Goal: Find contact information: Find contact information

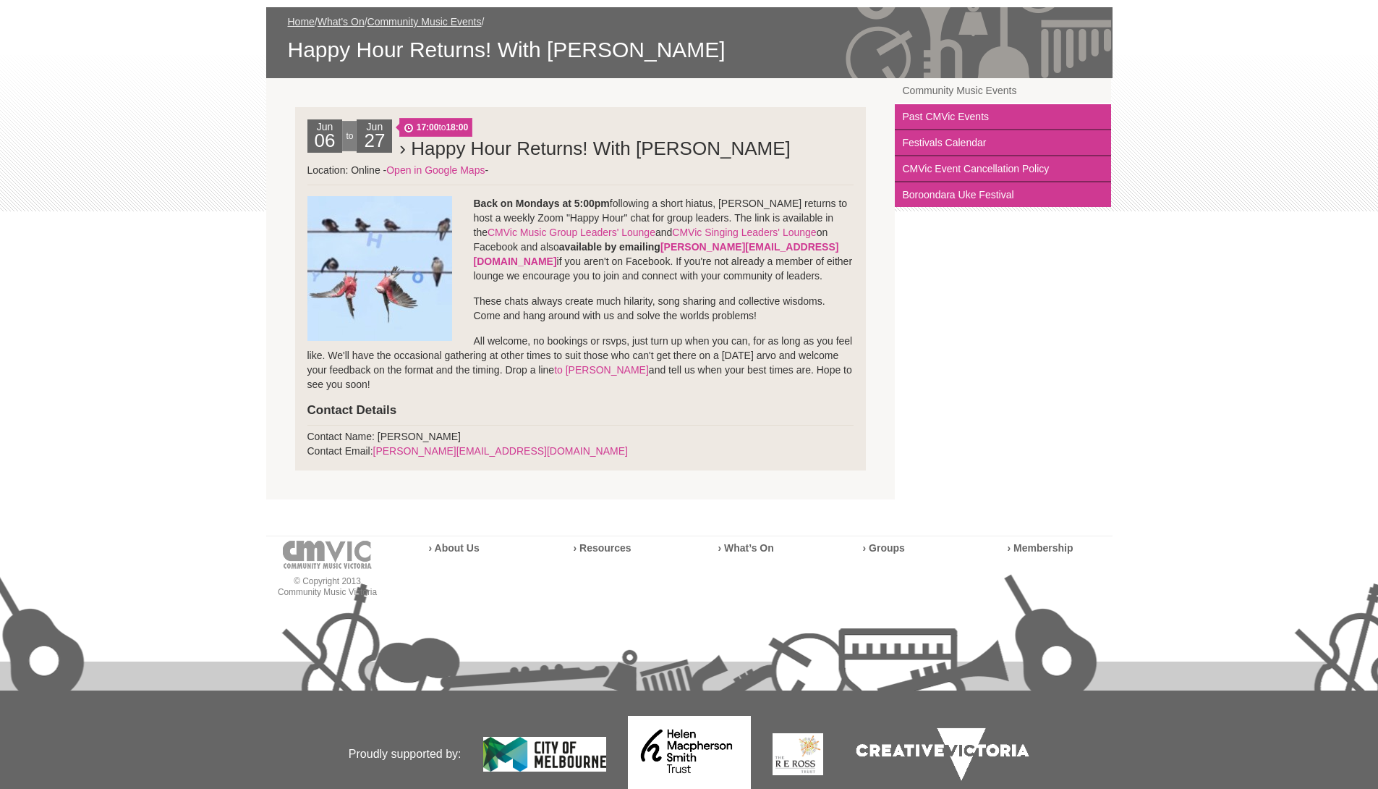
scroll to position [282, 0]
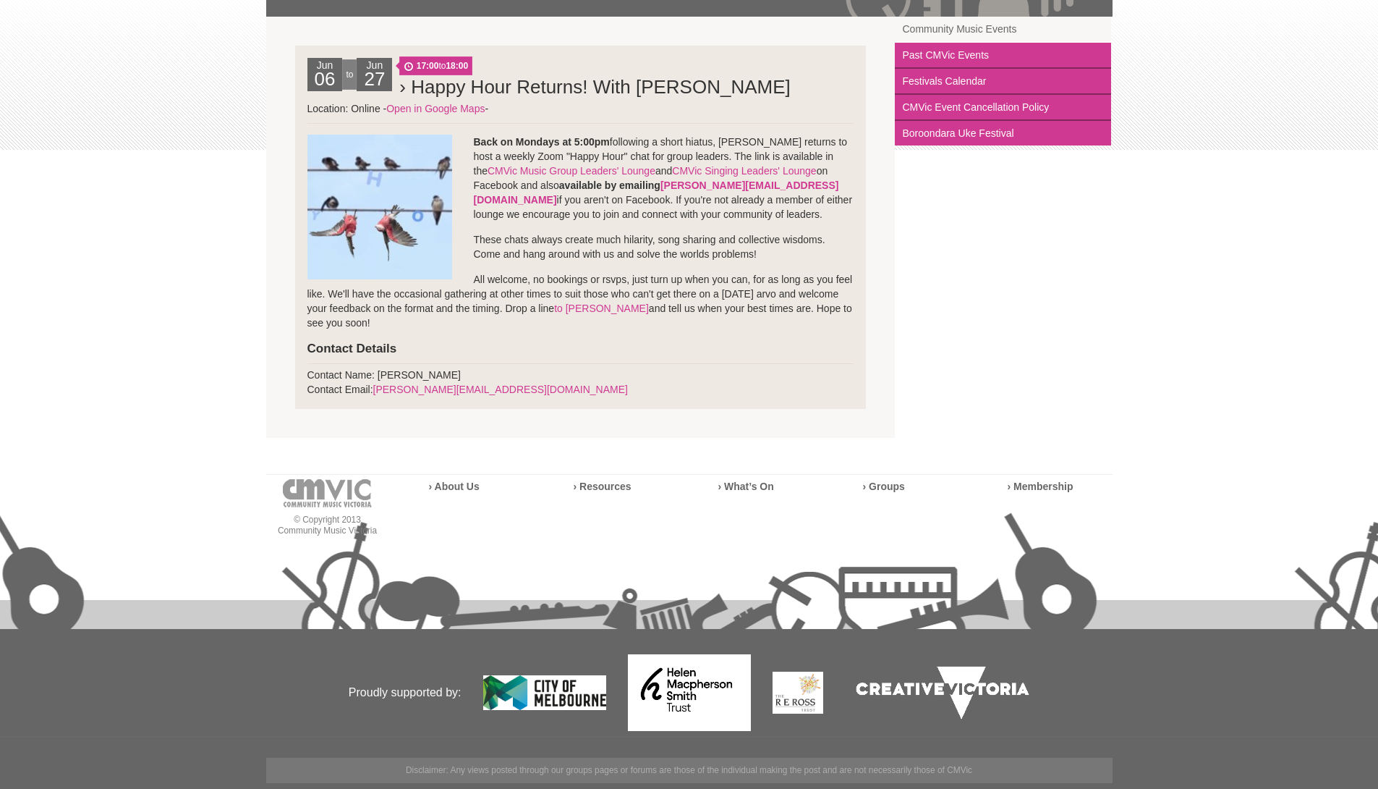
click at [937, 248] on div "Jun 06 to Jun 27 17:00 to 18:00" at bounding box center [689, 227] width 847 height 421
click at [200, 234] on div "Blog Support Us Contact Us Member Login 0 About Us What We Do" at bounding box center [689, 247] width 1378 height 1056
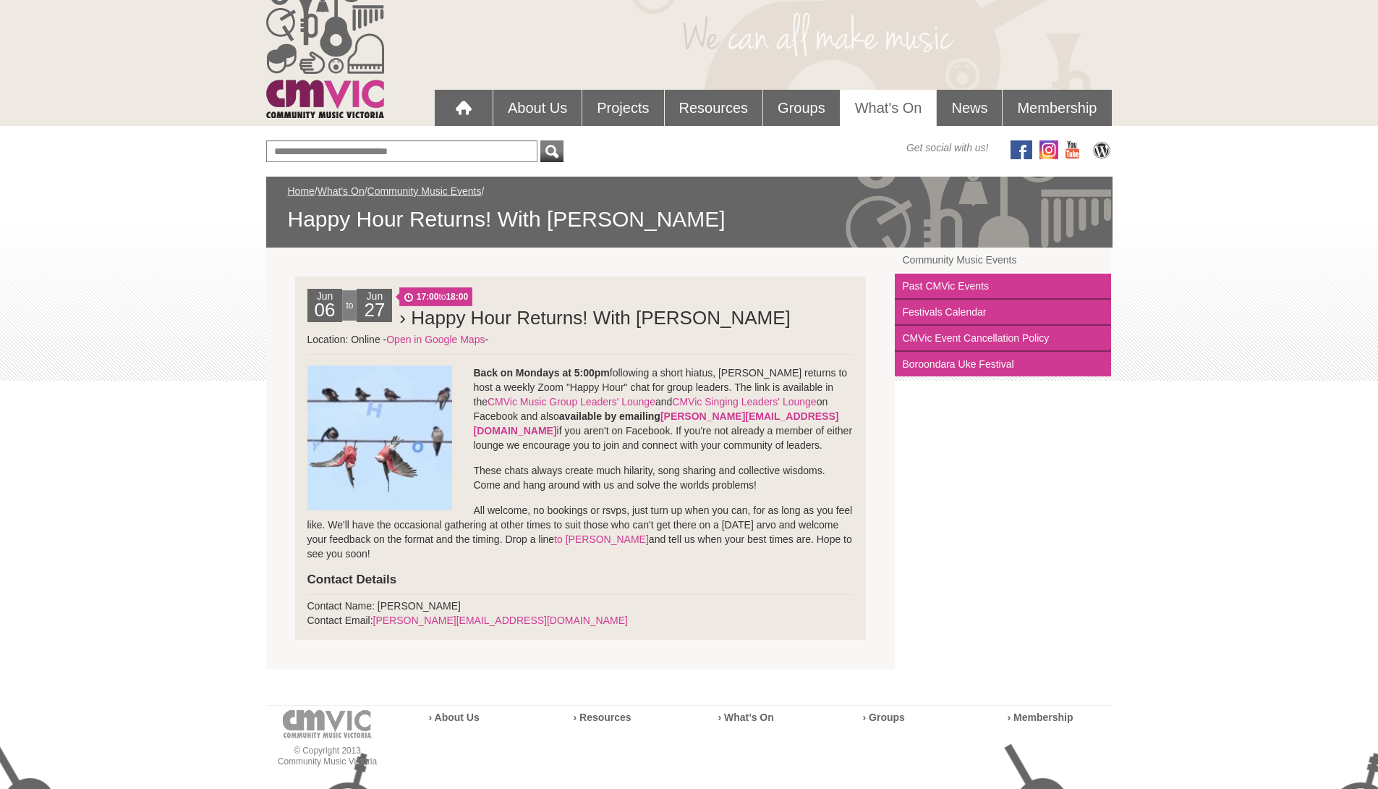
scroll to position [39, 0]
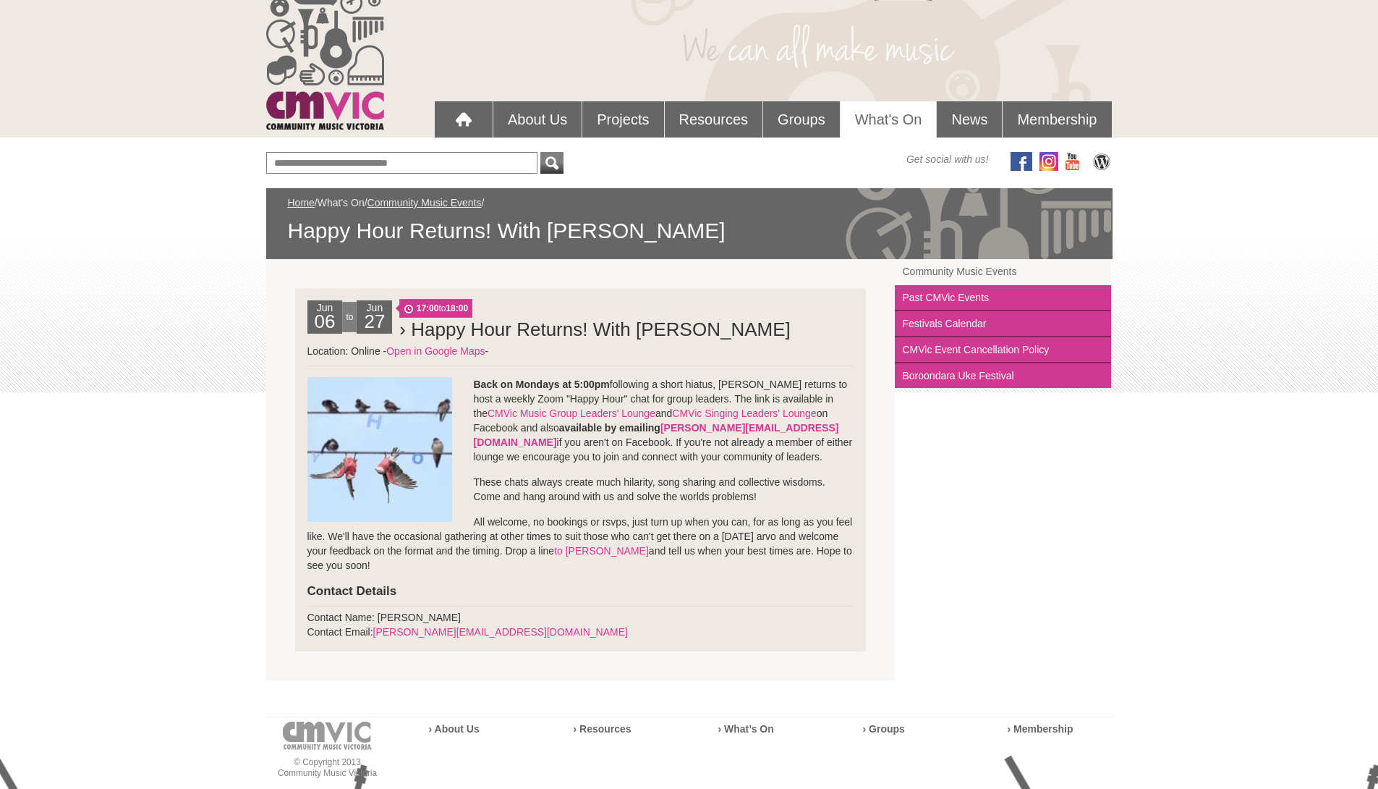
click at [348, 206] on link "What's On" at bounding box center [341, 203] width 47 height 12
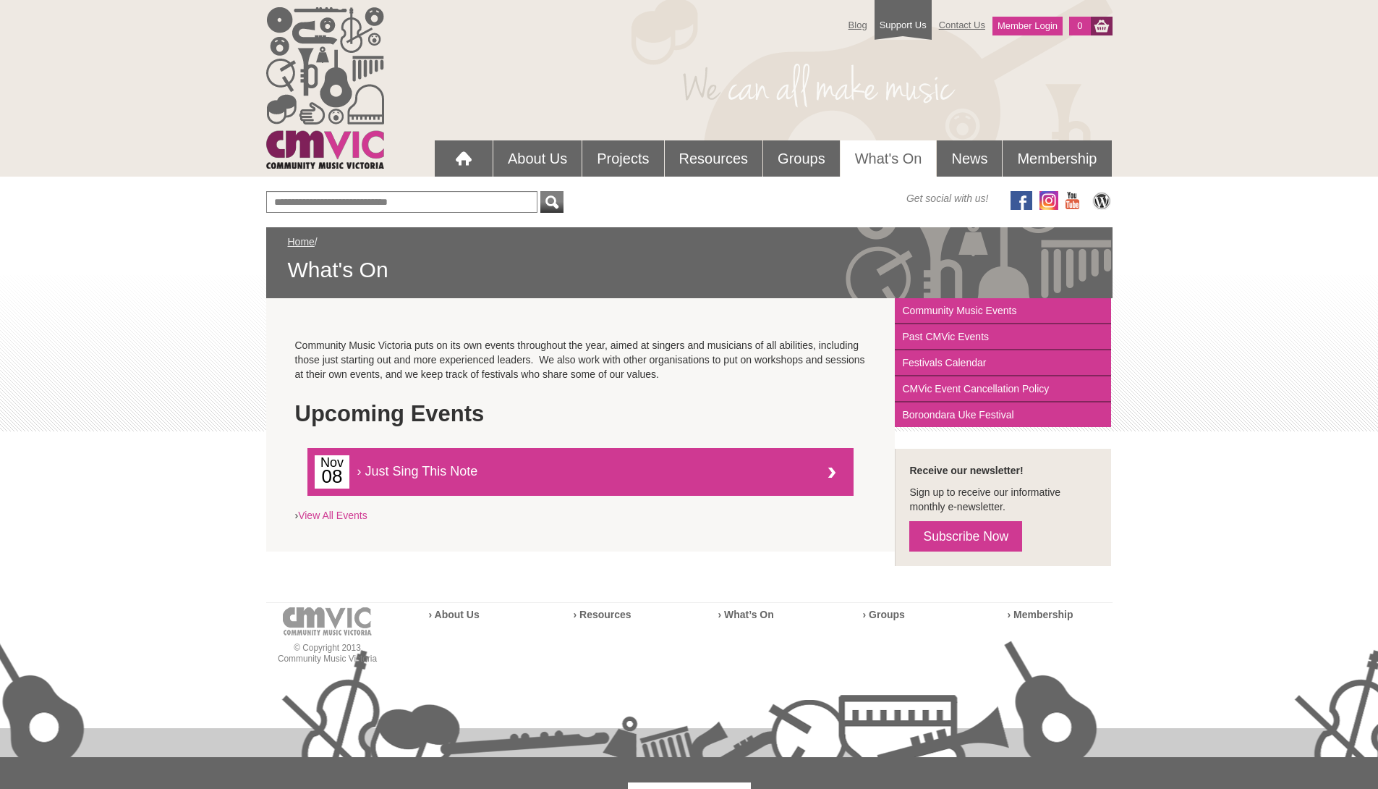
click at [411, 472] on span "› Just Sing This Note" at bounding box center [571, 466] width 513 height 23
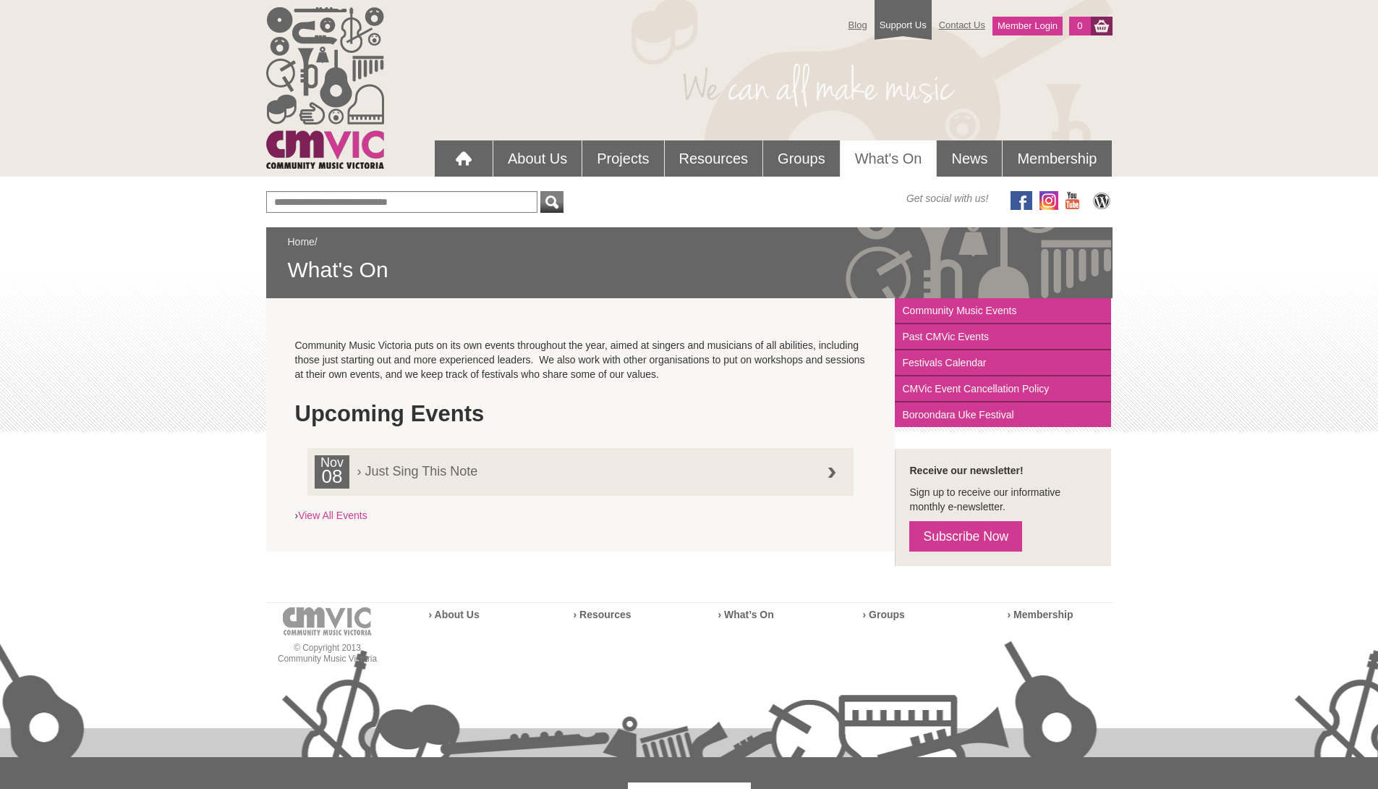
click at [300, 244] on link "Home" at bounding box center [301, 242] width 27 height 12
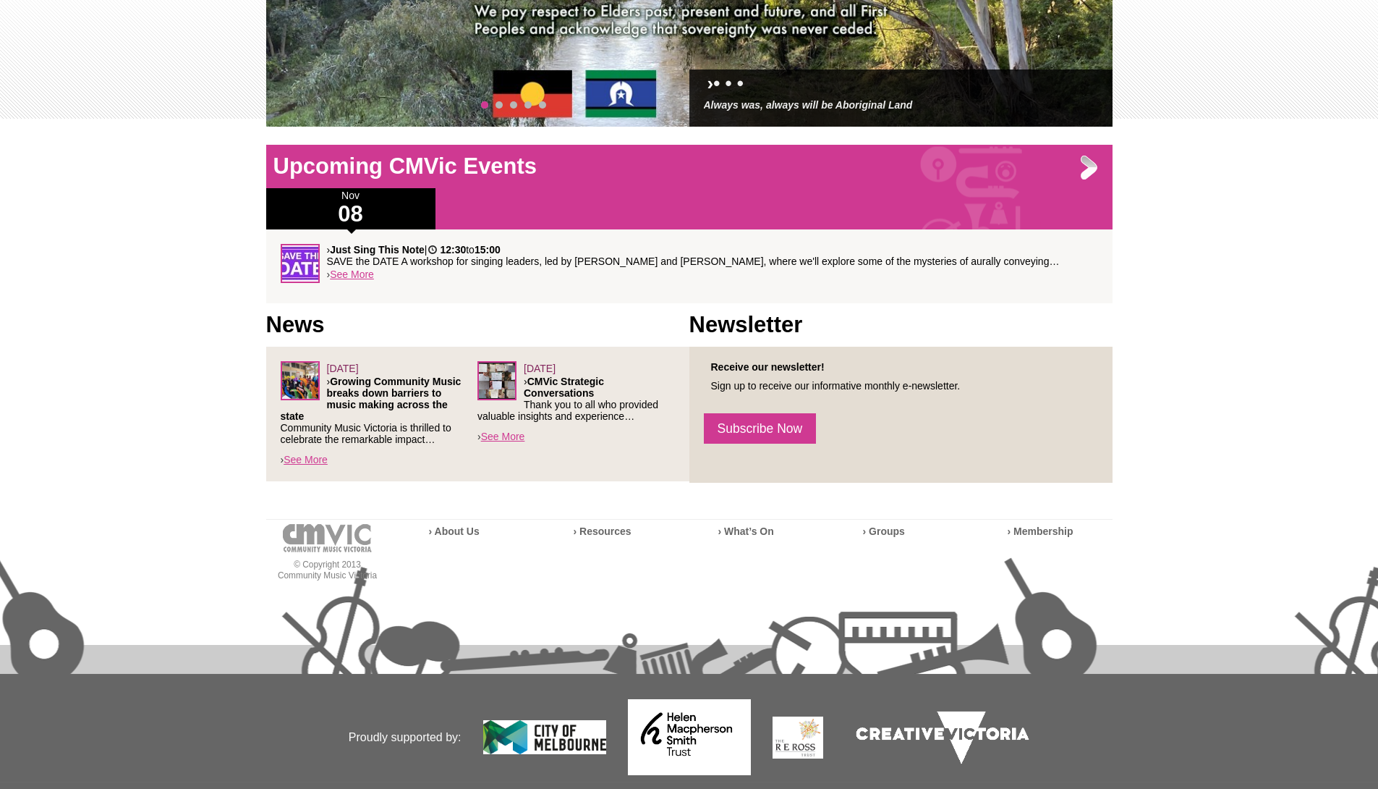
scroll to position [358, 0]
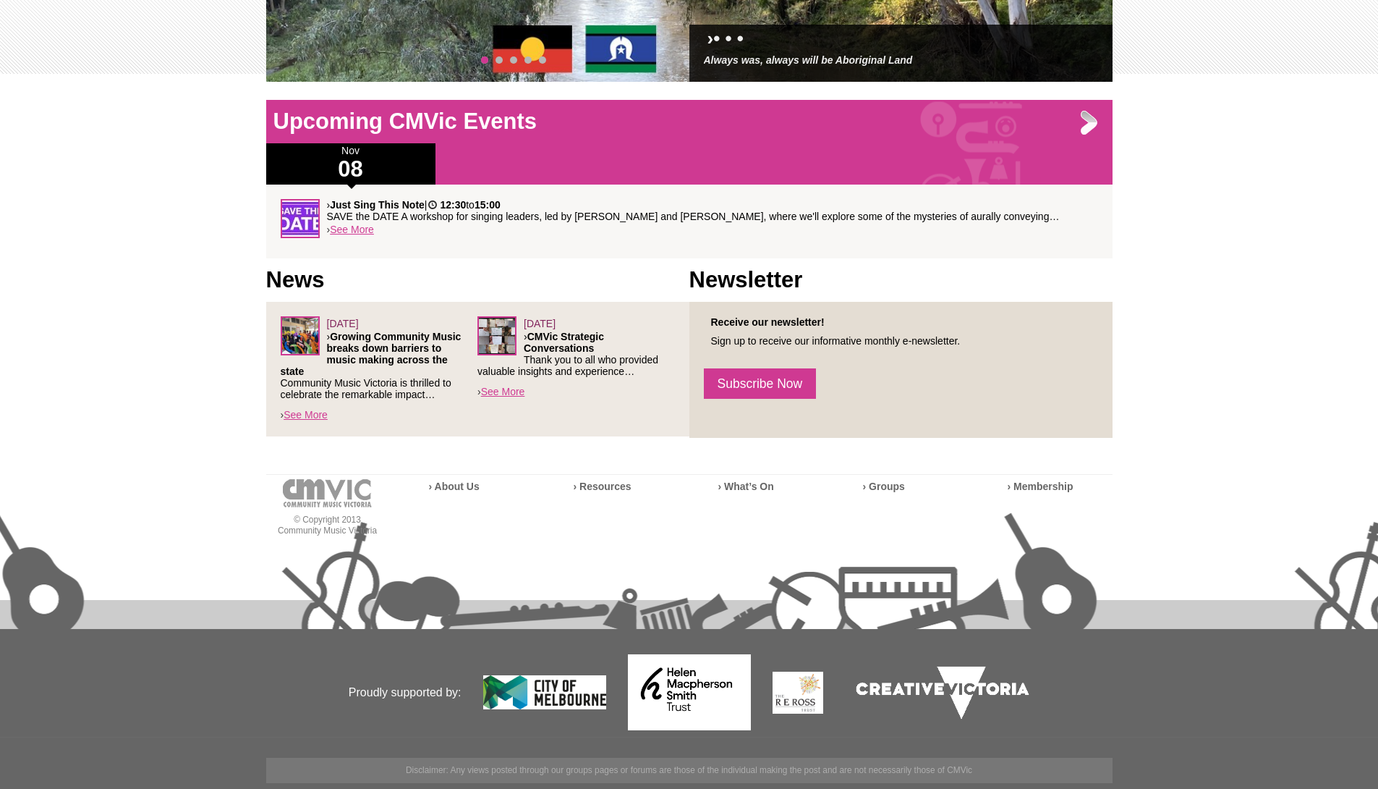
click at [171, 353] on div "Blog Support Us Contact Us Member Login 0 About Us What We Do Why We Do It" at bounding box center [689, 209] width 1378 height 1132
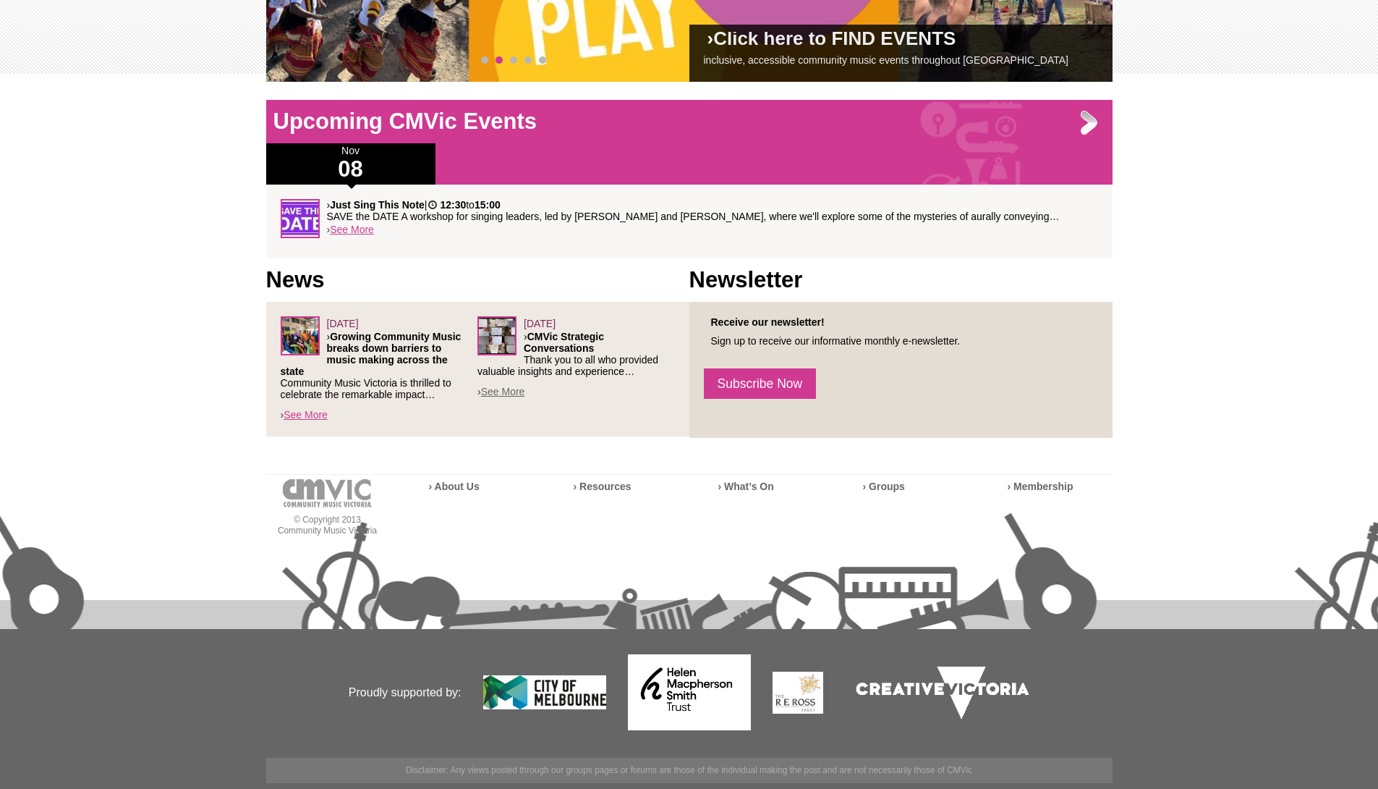
click at [512, 386] on link "See More" at bounding box center [503, 392] width 44 height 12
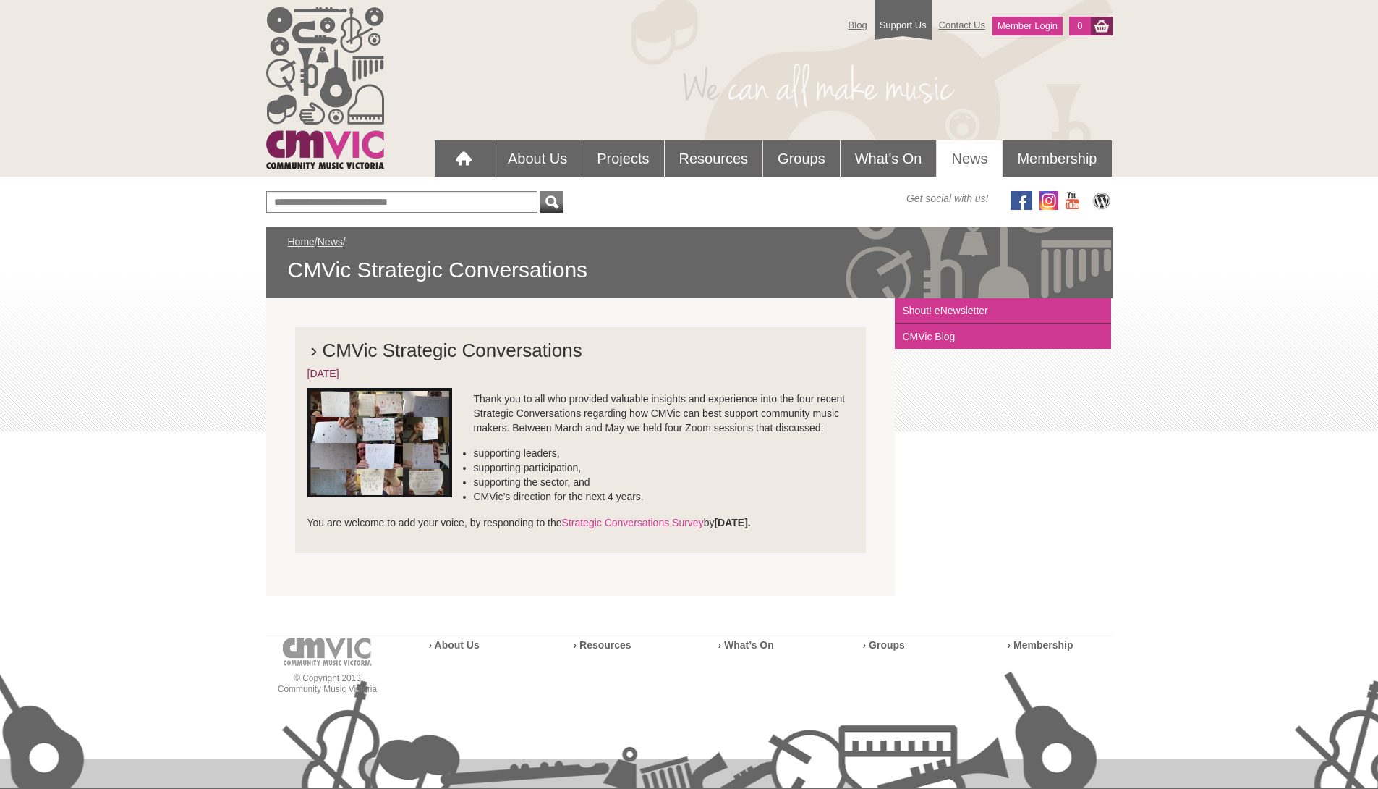
click at [185, 324] on div "Blog Support Us Contact Us Member Login 0 About Us What We Do" at bounding box center [689, 466] width 1378 height 933
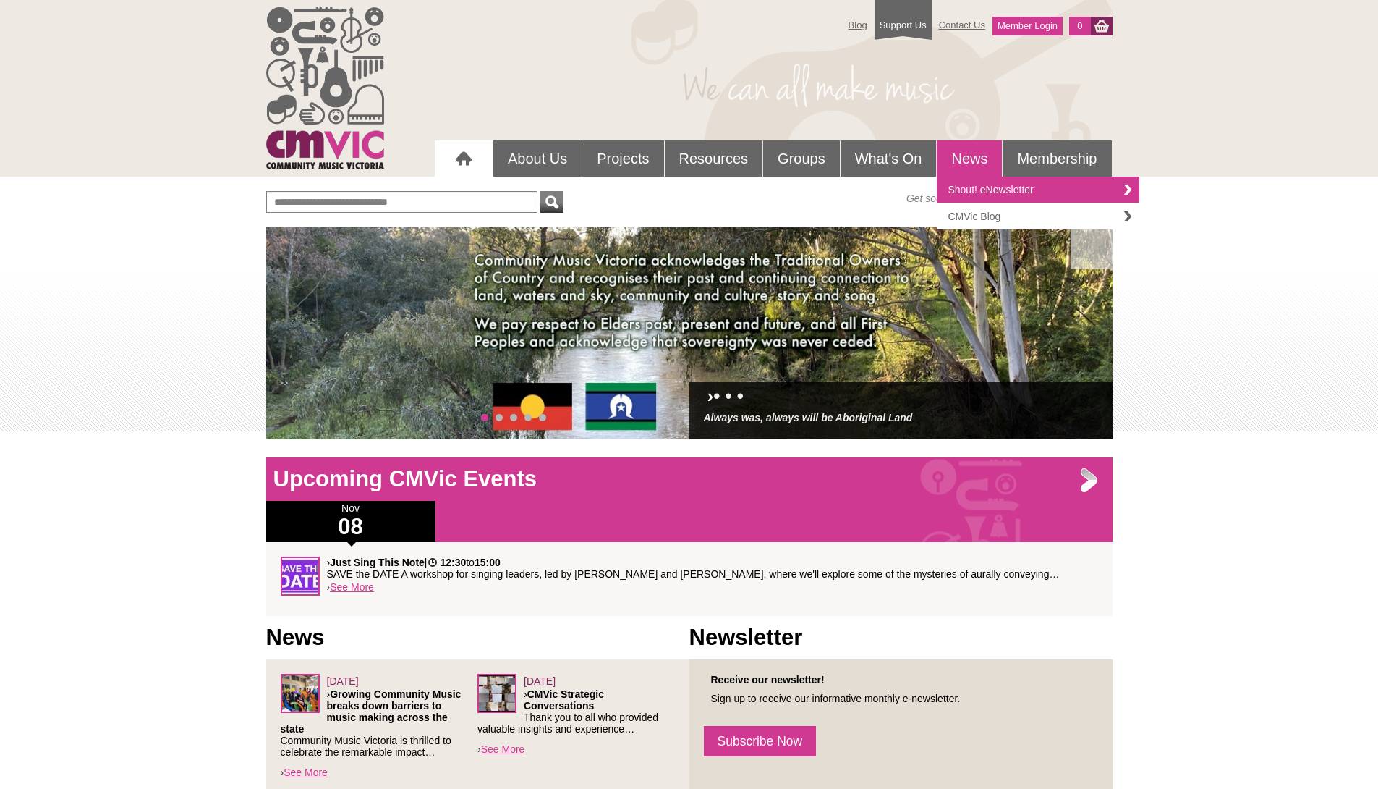
click at [967, 215] on link "CMVic Blog" at bounding box center [1038, 216] width 203 height 26
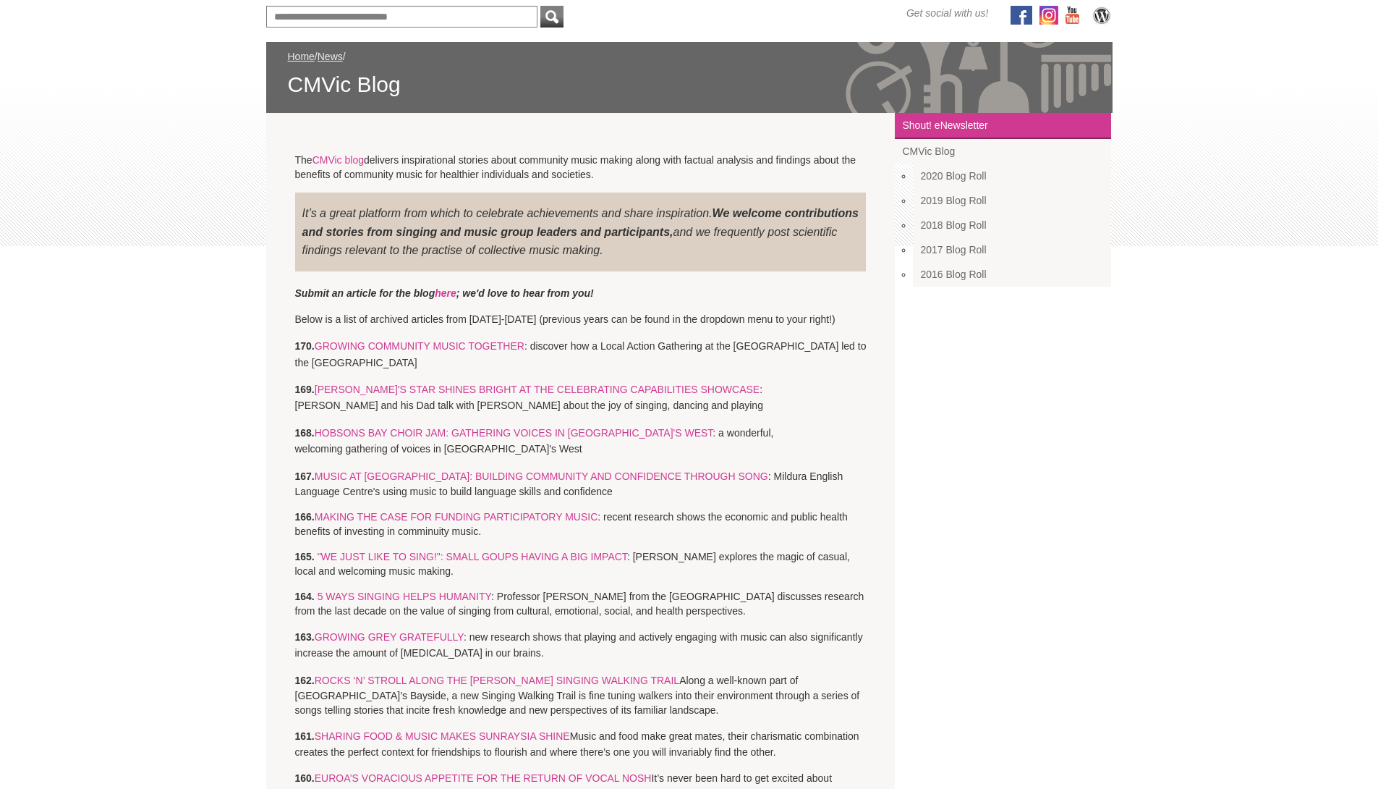
scroll to position [197, 0]
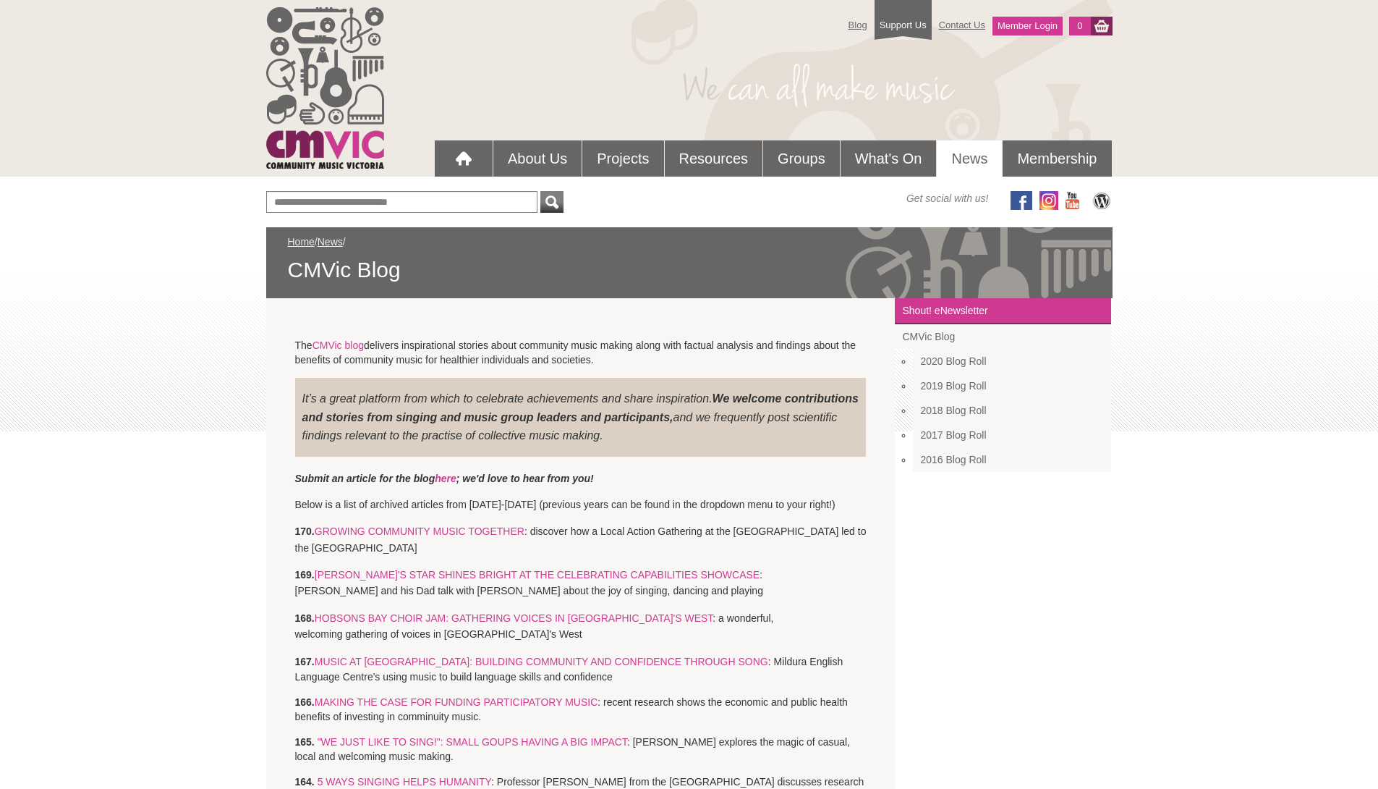
scroll to position [197, 0]
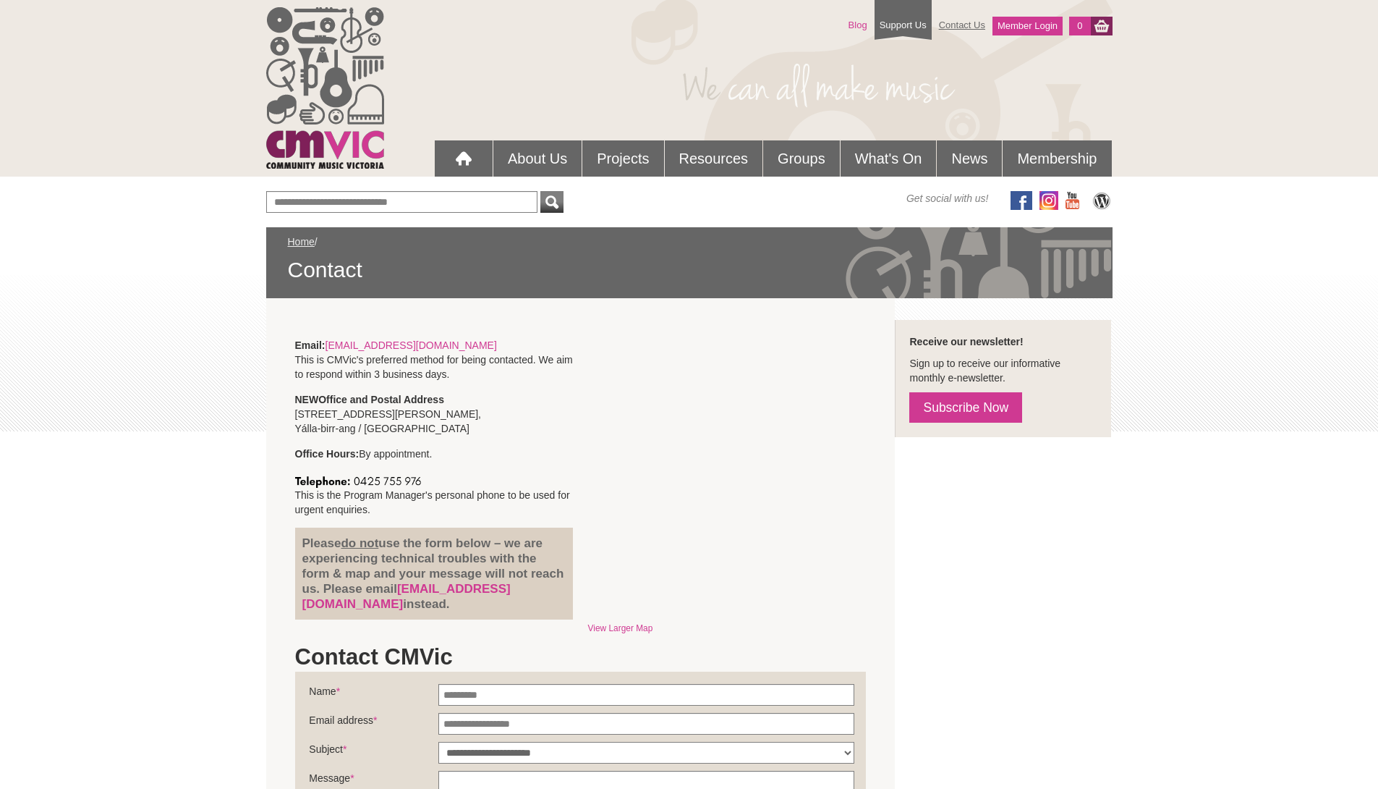
click at [852, 28] on link "Blog" at bounding box center [858, 24] width 33 height 25
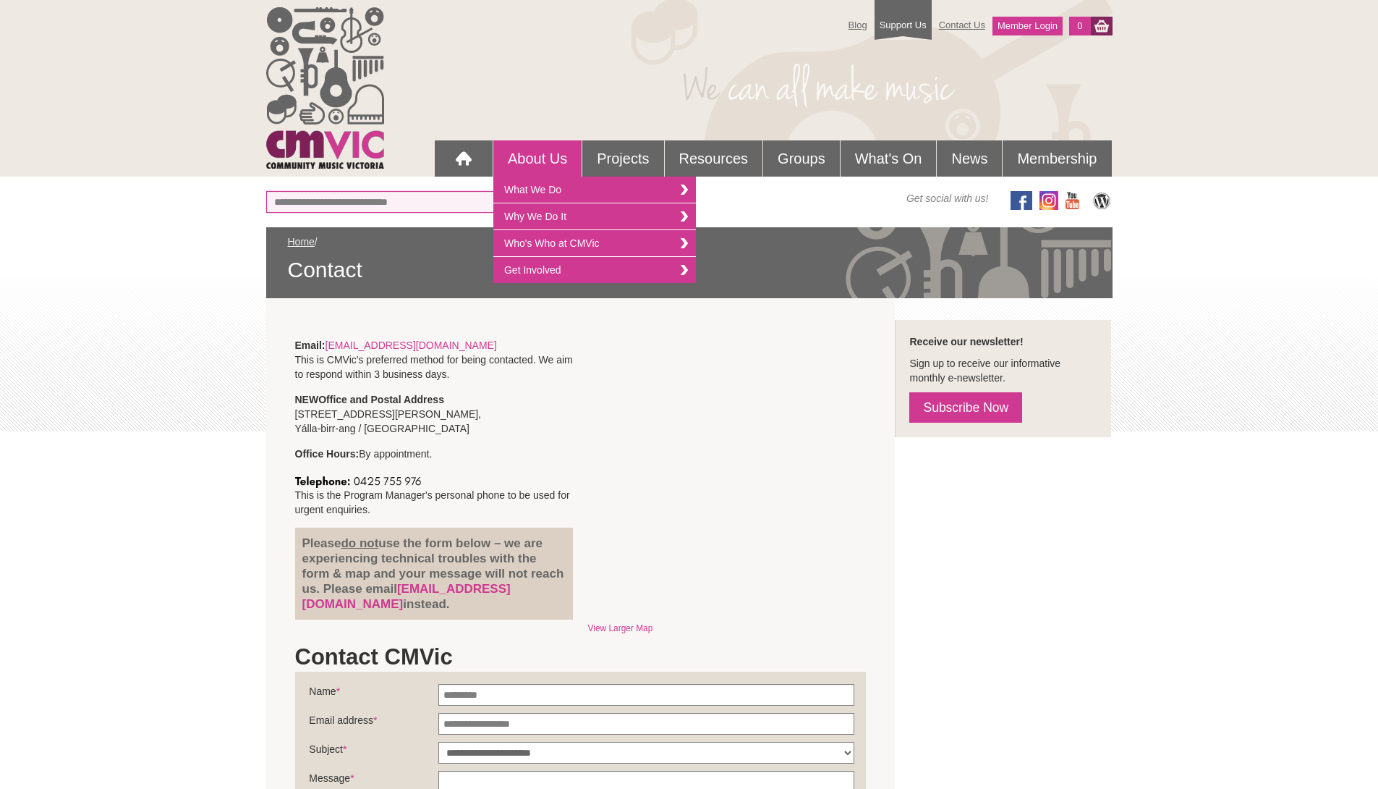
click at [379, 206] on input "text" at bounding box center [401, 202] width 271 height 22
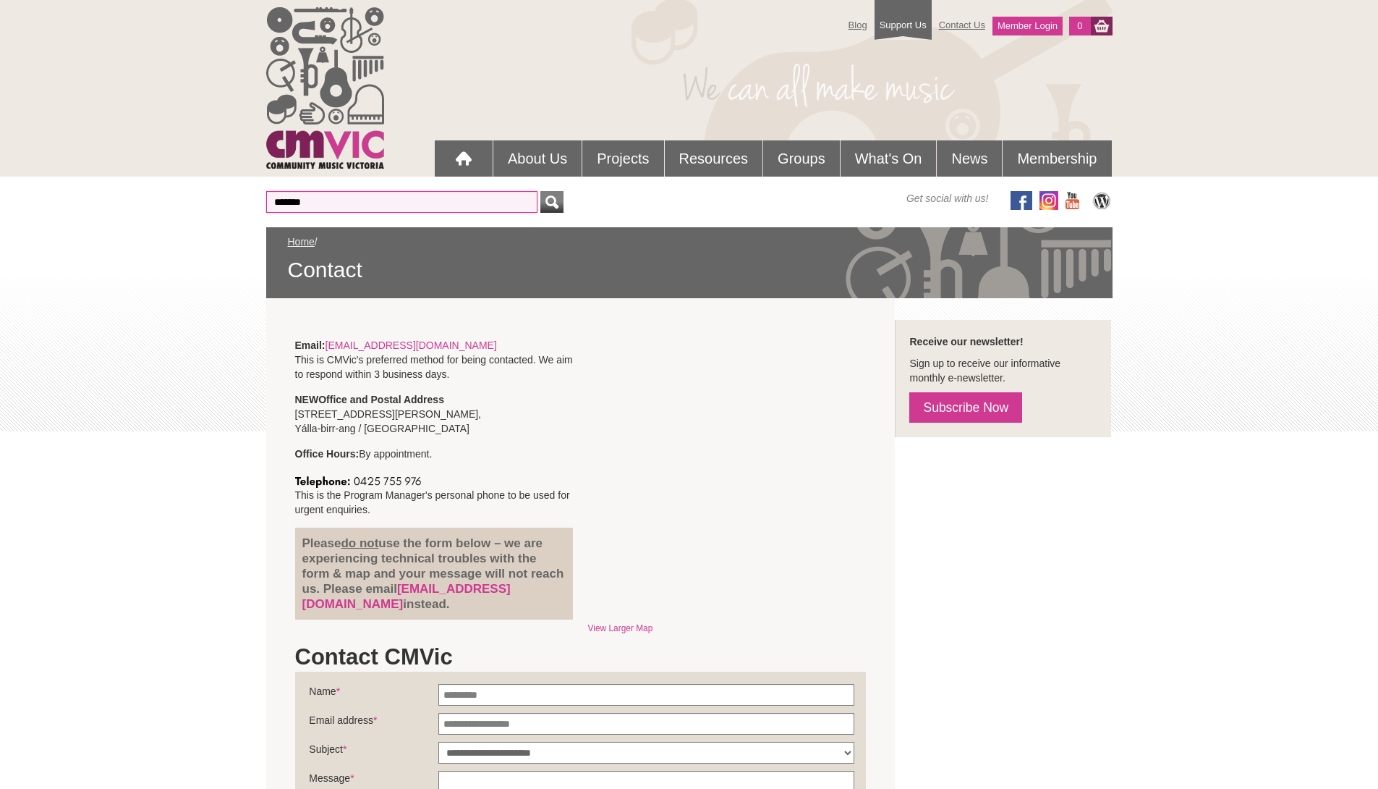
type input "*******"
click at [541, 191] on button "submit" at bounding box center [552, 202] width 23 height 22
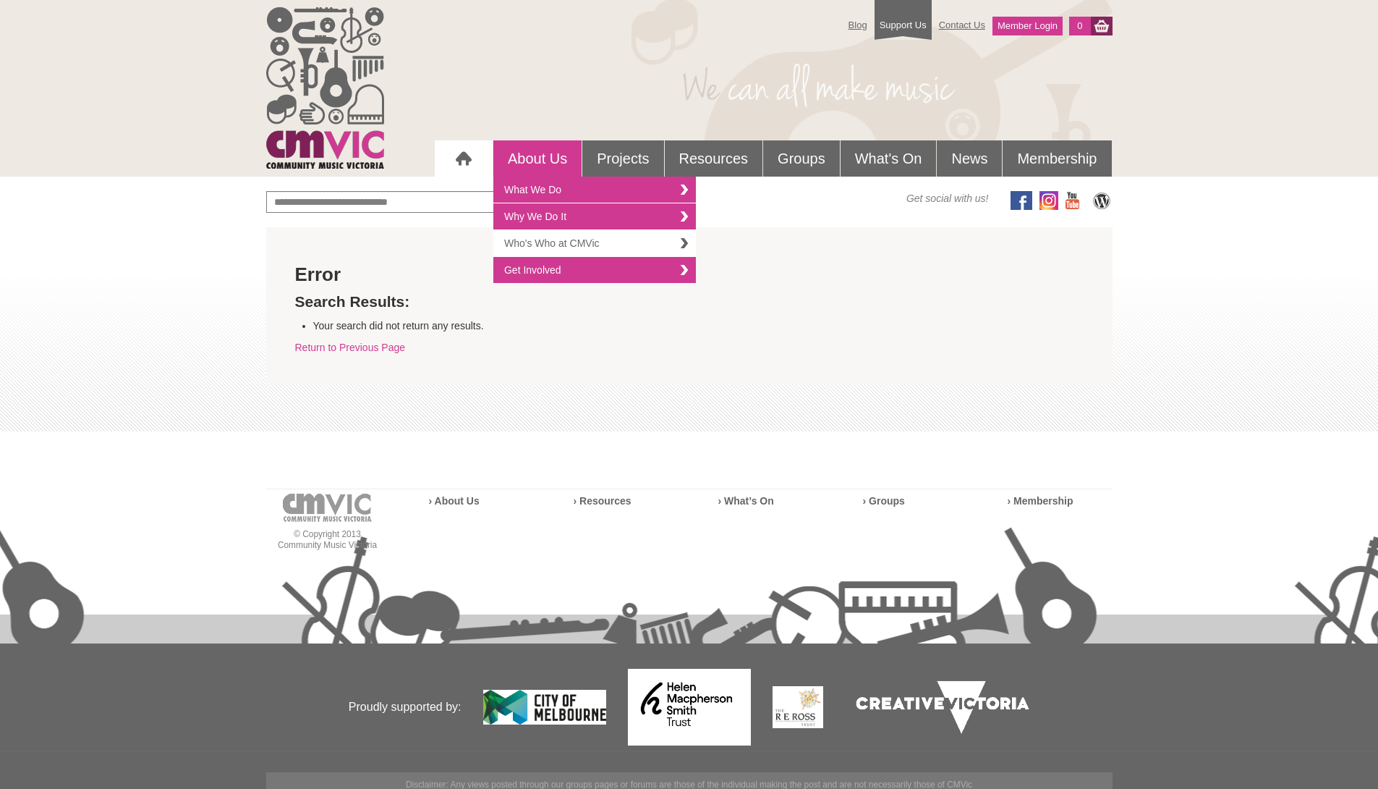
click at [575, 242] on link "Who's Who at CMVic" at bounding box center [594, 243] width 203 height 27
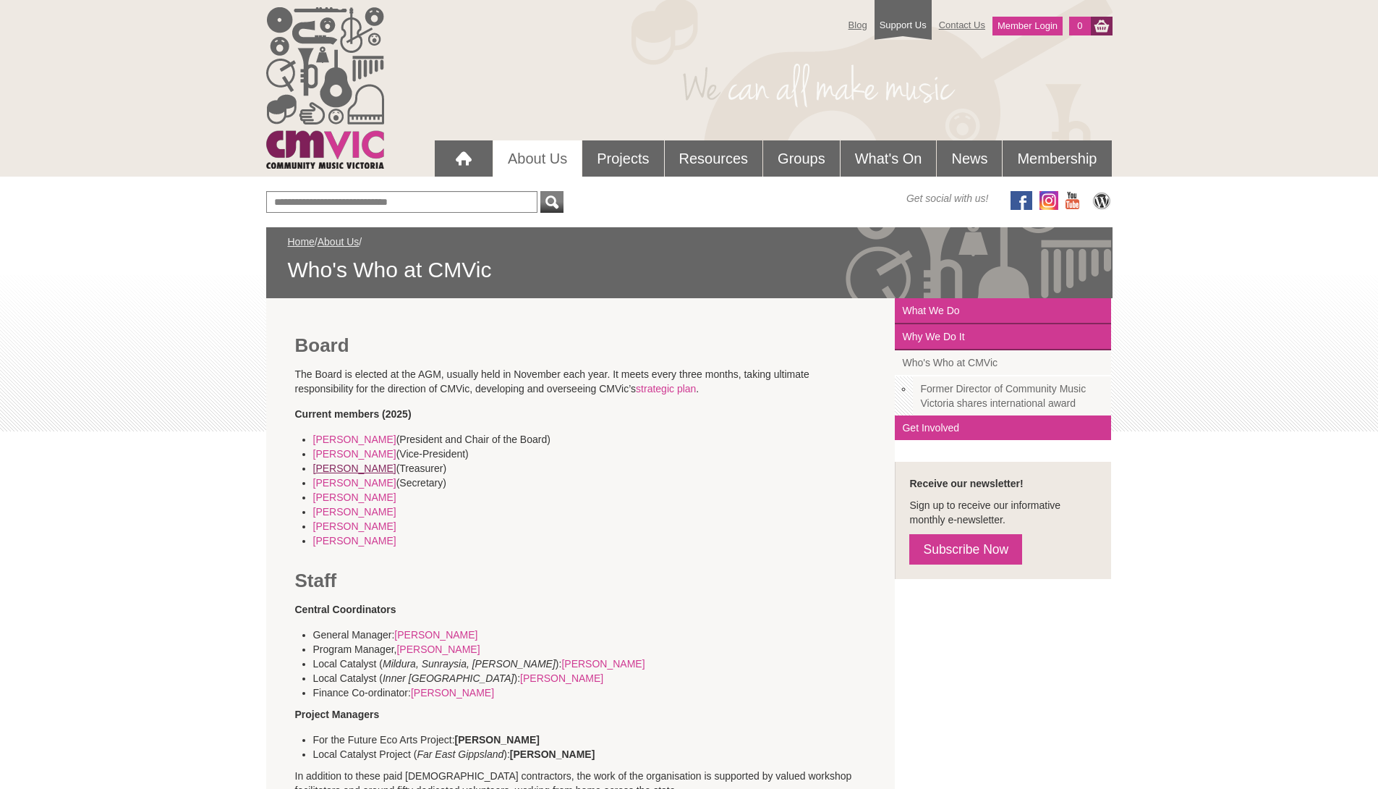
click at [336, 470] on link "[PERSON_NAME]" at bounding box center [354, 468] width 83 height 12
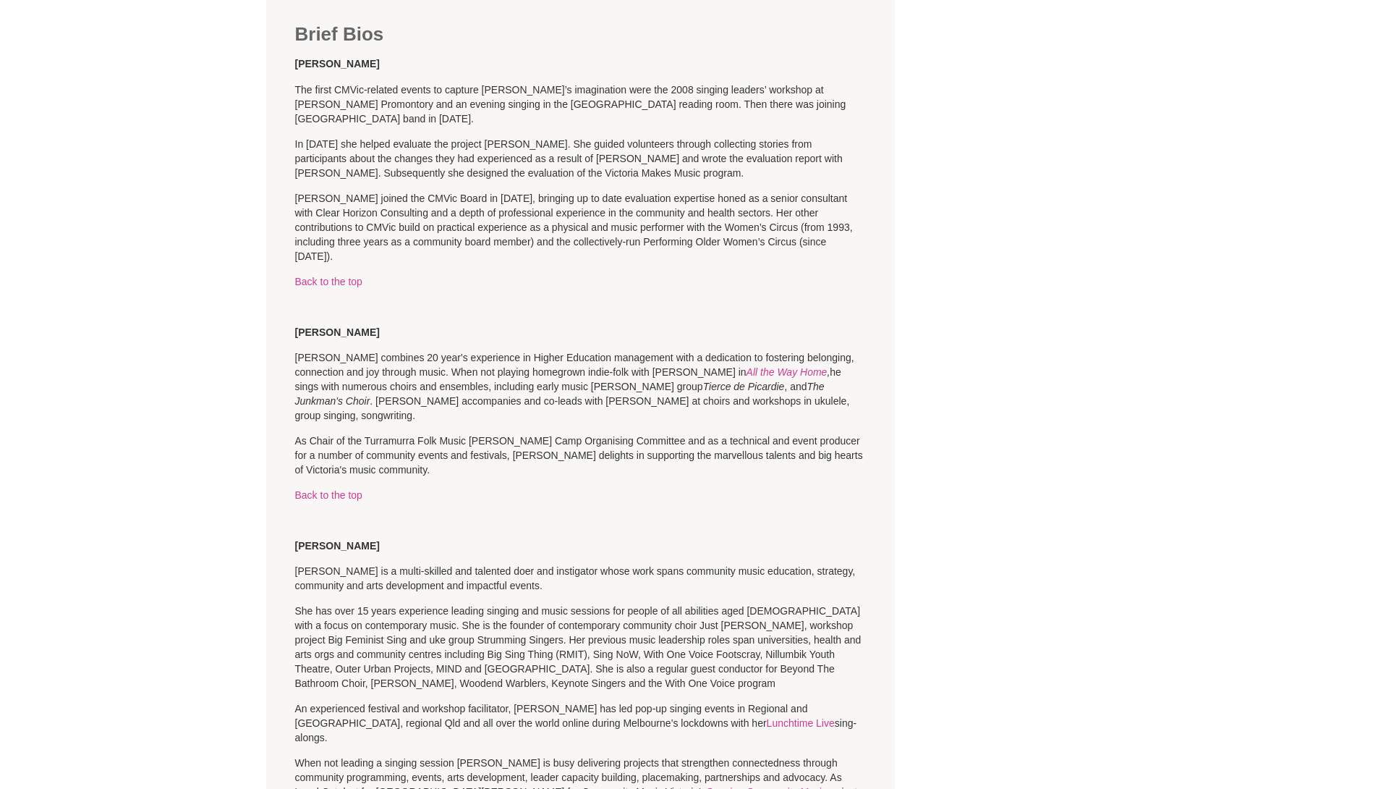
scroll to position [1064, 0]
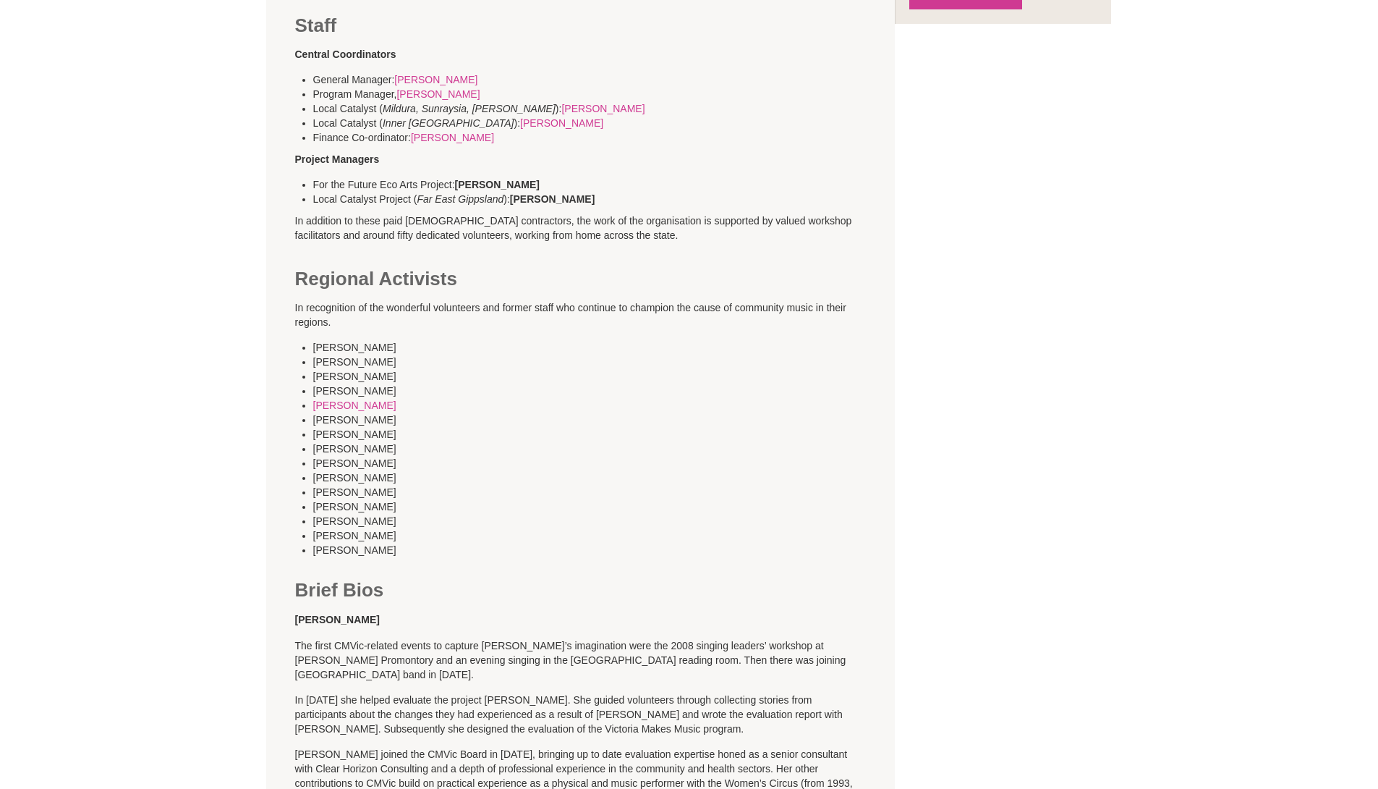
scroll to position [346, 0]
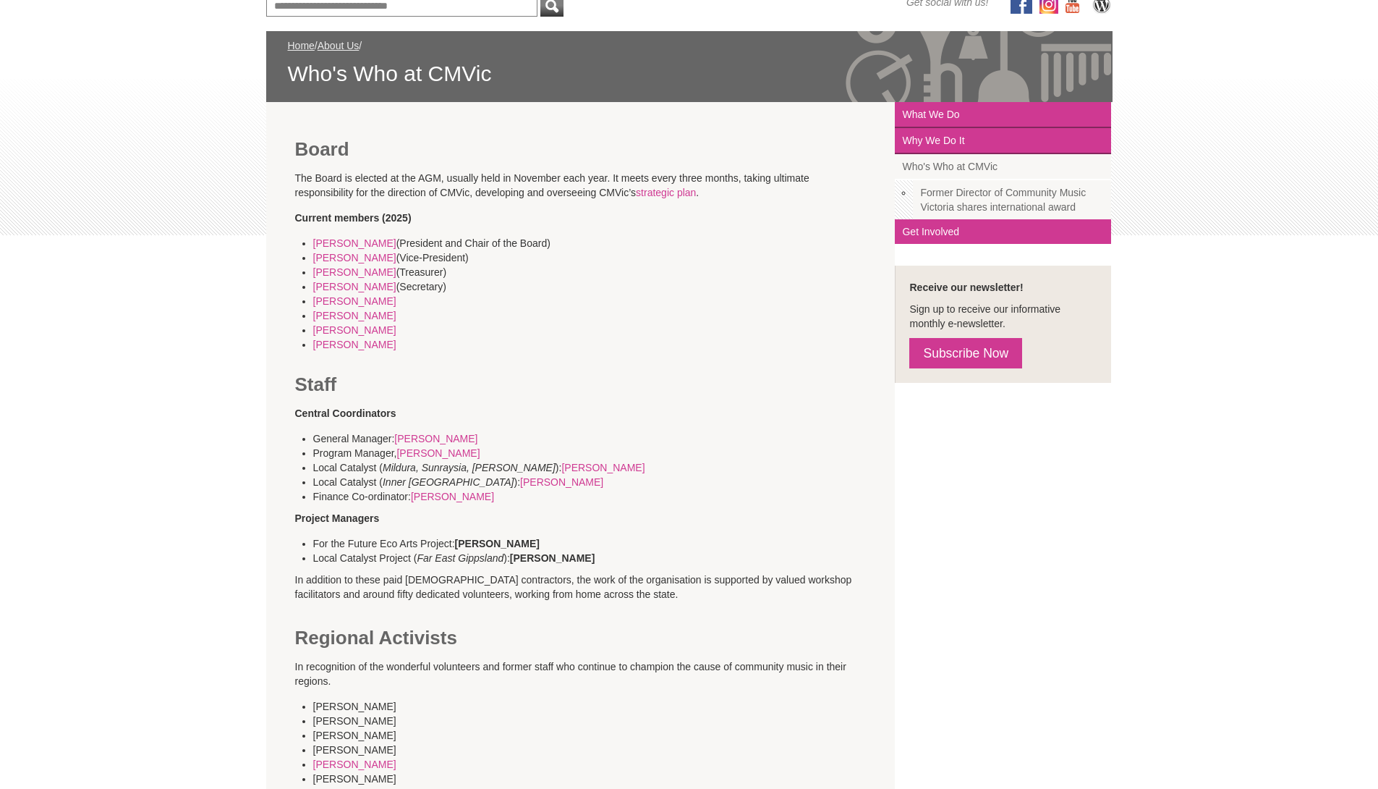
scroll to position [0, 0]
